Goal: Transaction & Acquisition: Purchase product/service

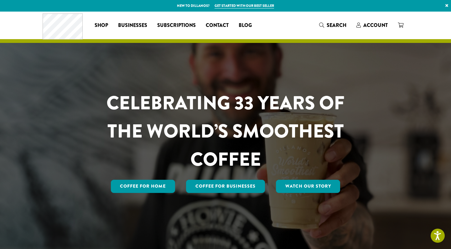
click at [281, 22] on div "Coffee All Coffees Best Sellers Blends Single Origins Dillanos Limited Organic …" at bounding box center [226, 25] width 366 height 26
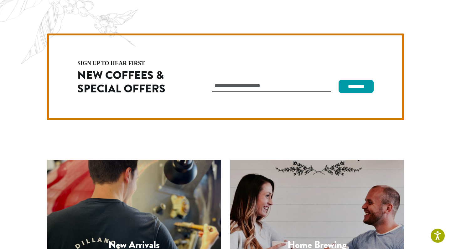
scroll to position [1767, 0]
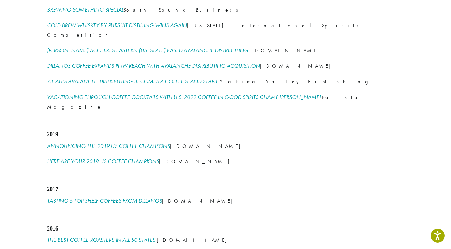
scroll to position [862, 0]
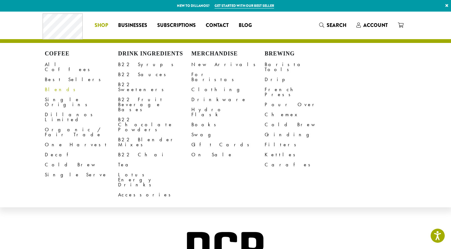
click at [54, 85] on link "Blends" at bounding box center [81, 89] width 73 height 10
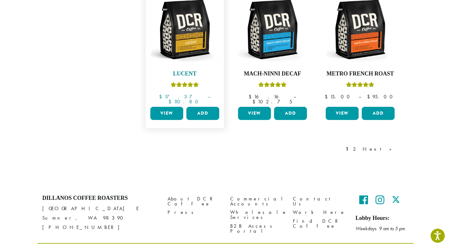
scroll to position [551, 0]
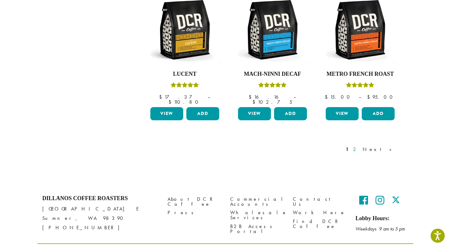
click at [359, 146] on link "2" at bounding box center [355, 150] width 8 height 8
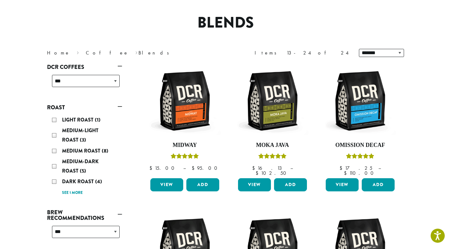
scroll to position [38, 0]
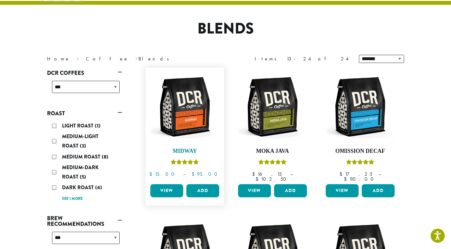
click at [197, 125] on img at bounding box center [185, 107] width 72 height 72
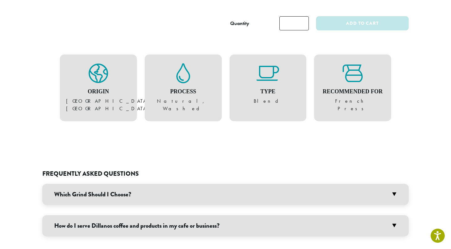
scroll to position [402, 0]
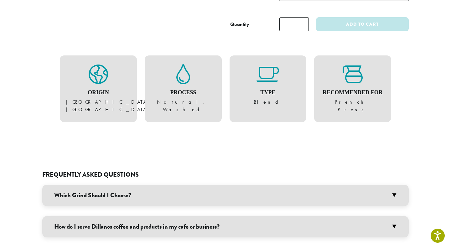
click at [237, 185] on h3 "Which Grind Should I Choose?" at bounding box center [225, 195] width 366 height 21
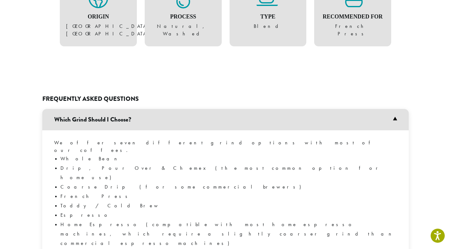
scroll to position [478, 0]
click at [232, 109] on h3 "Which Grind Should I Choose?" at bounding box center [225, 119] width 366 height 21
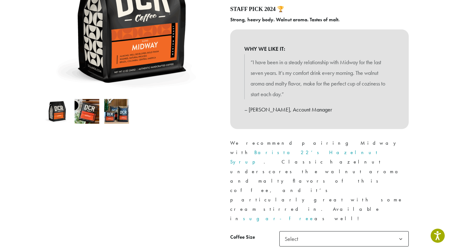
scroll to position [131, 0]
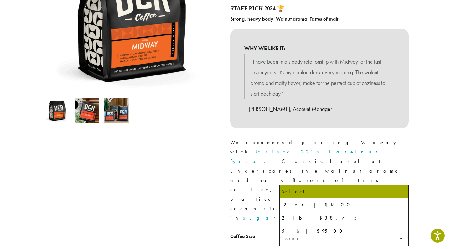
click at [352, 230] on span "Select" at bounding box center [343, 237] width 129 height 15
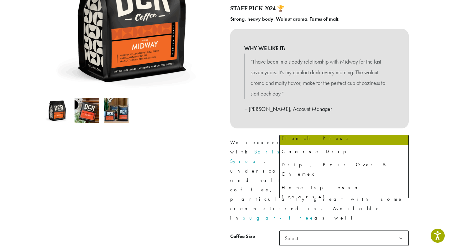
scroll to position [43, 0]
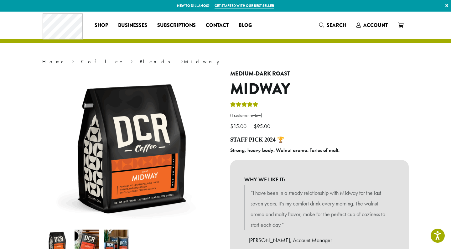
scroll to position [0, 0]
click at [264, 148] on b "Strong, heavy body. Walnut aroma. Tastes of malt." at bounding box center [284, 150] width 109 height 7
copy div "Strong, heavy body. Walnut aroma. Tastes of malt."
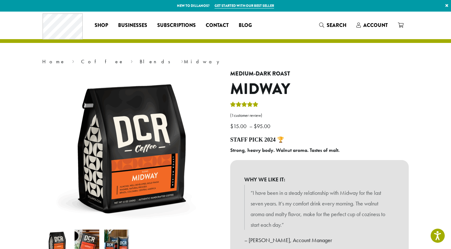
click at [263, 162] on div "WHY WE LIKE IT: “I have been in a steady relationship with Midway for the last …" at bounding box center [319, 210] width 178 height 100
click at [140, 63] on link "Blends" at bounding box center [157, 61] width 35 height 7
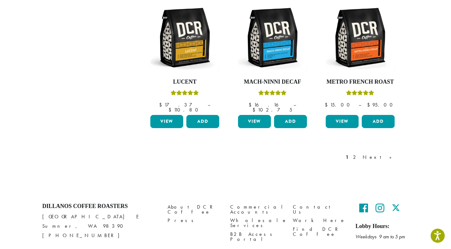
scroll to position [542, 0]
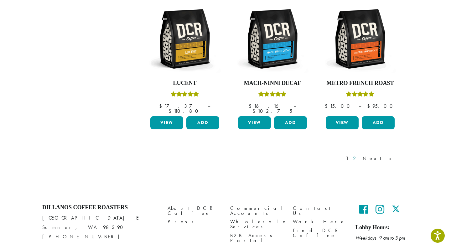
click at [359, 155] on link "2" at bounding box center [355, 159] width 8 height 8
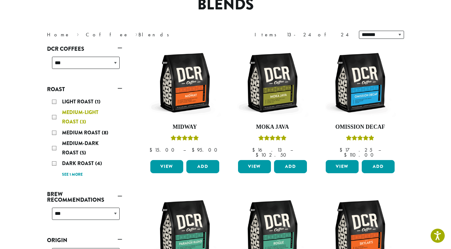
scroll to position [63, 0]
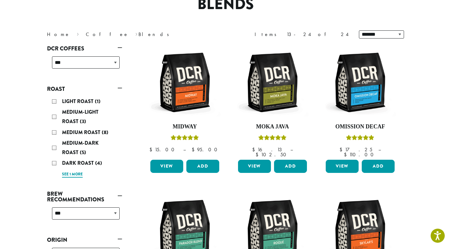
click at [69, 174] on link "See 1 more" at bounding box center [72, 174] width 21 height 6
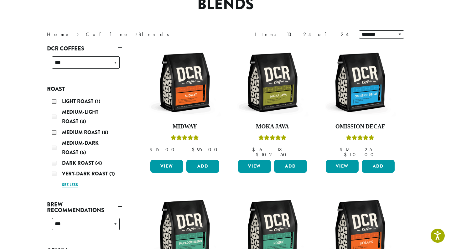
click at [76, 185] on link "See less" at bounding box center [70, 185] width 16 height 6
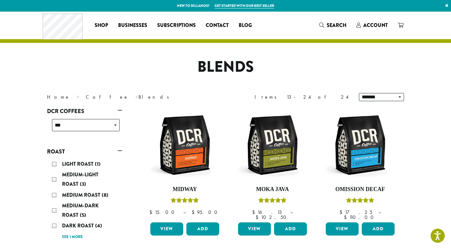
scroll to position [0, 0]
click at [72, 100] on nav "Home › Coffee › Blends" at bounding box center [131, 97] width 169 height 8
click at [86, 98] on link "Coffee" at bounding box center [107, 97] width 43 height 7
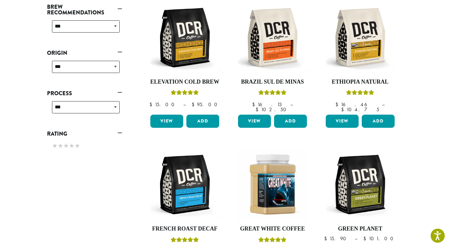
scroll to position [261, 0]
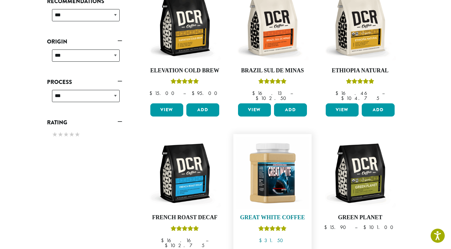
click at [289, 180] on img at bounding box center [272, 173] width 72 height 72
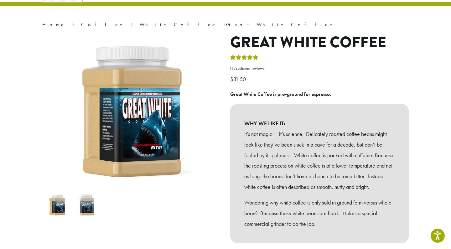
scroll to position [40, 0]
